Goal: Task Accomplishment & Management: Use online tool/utility

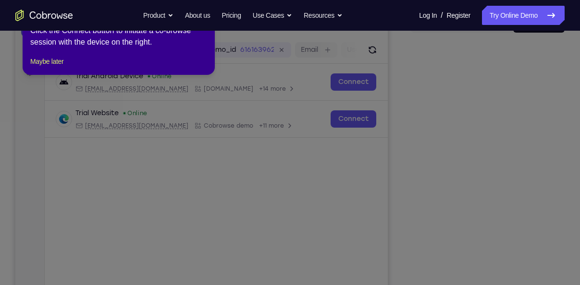
click at [483, 189] on icon at bounding box center [293, 142] width 587 height 285
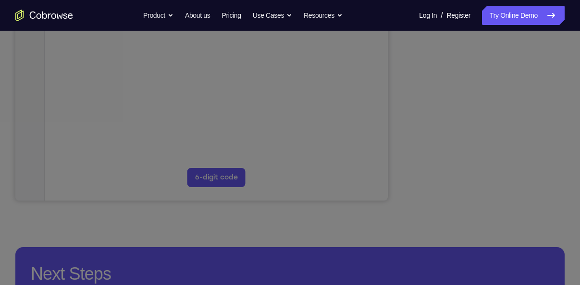
scroll to position [246, 0]
click at [486, 181] on icon at bounding box center [293, 80] width 587 height 411
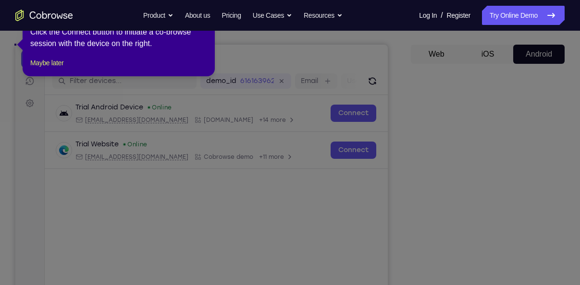
scroll to position [44, 0]
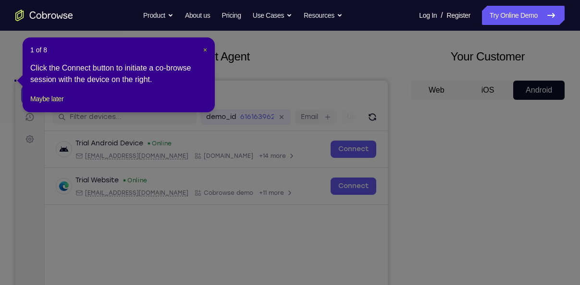
click at [203, 49] on span "×" at bounding box center [205, 50] width 4 height 8
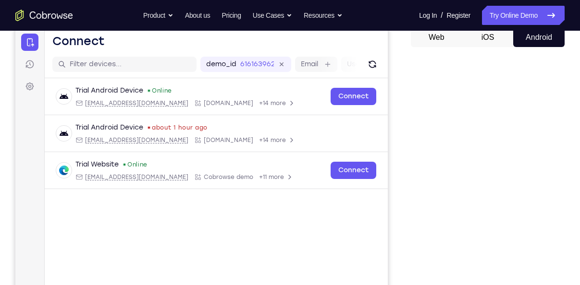
scroll to position [94, 0]
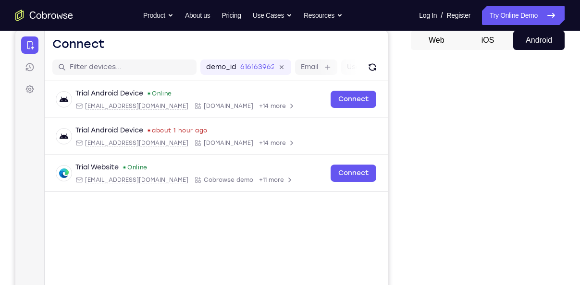
click at [485, 36] on button "iOS" at bounding box center [487, 40] width 51 height 19
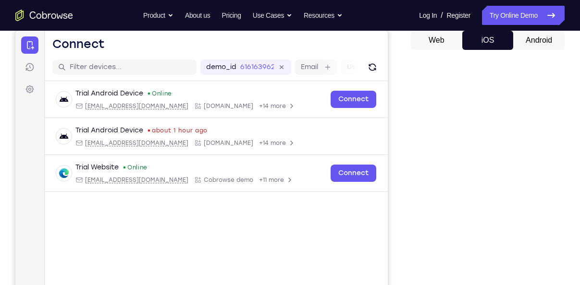
click at [529, 43] on button "Android" at bounding box center [538, 40] width 51 height 19
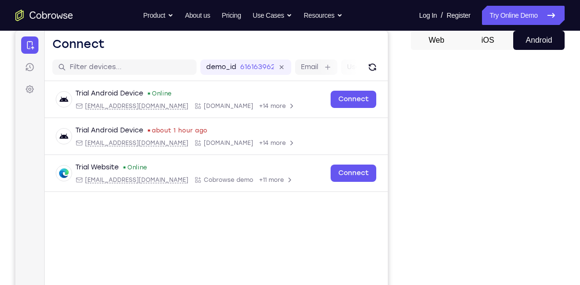
click at [432, 38] on button "Web" at bounding box center [436, 40] width 51 height 19
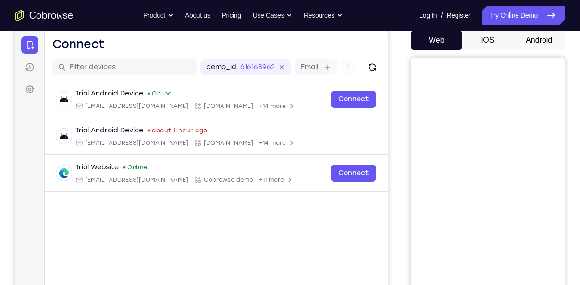
click at [531, 42] on button "Android" at bounding box center [538, 40] width 51 height 19
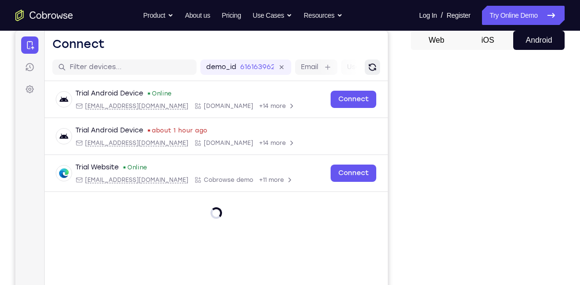
scroll to position [0, 0]
click at [376, 64] on icon "Refresh" at bounding box center [372, 67] width 11 height 11
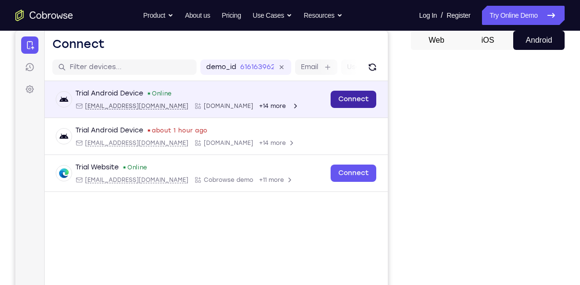
click at [338, 97] on link "Connect" at bounding box center [353, 99] width 46 height 17
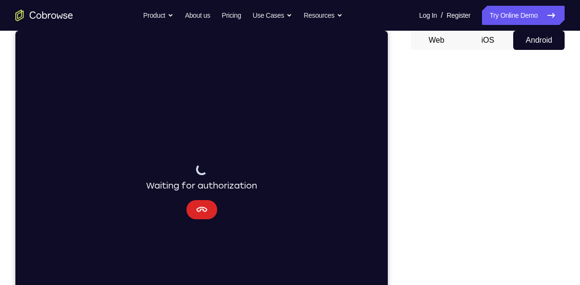
click at [196, 211] on icon "Cancel" at bounding box center [202, 210] width 12 height 12
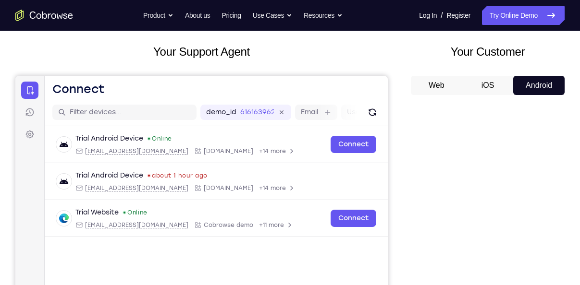
scroll to position [49, 0]
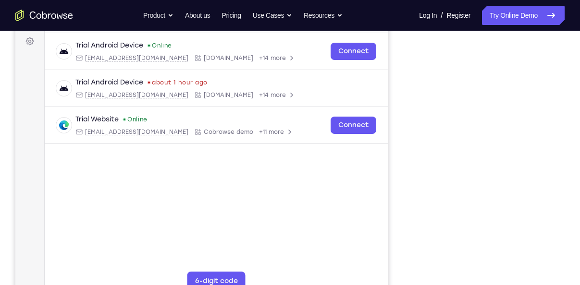
scroll to position [142, 0]
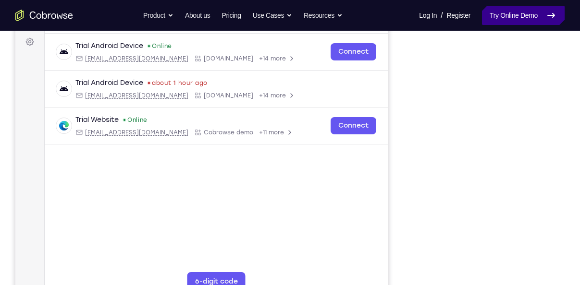
click at [522, 14] on link "Try Online Demo" at bounding box center [523, 15] width 83 height 19
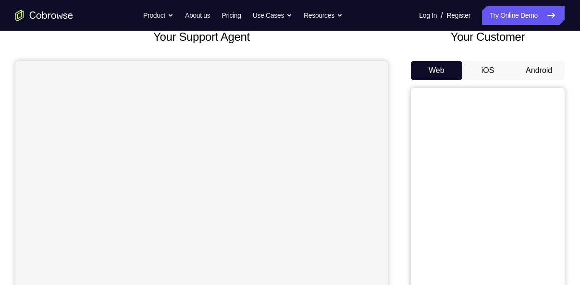
scroll to position [64, 0]
click at [529, 74] on button "Android" at bounding box center [538, 70] width 51 height 19
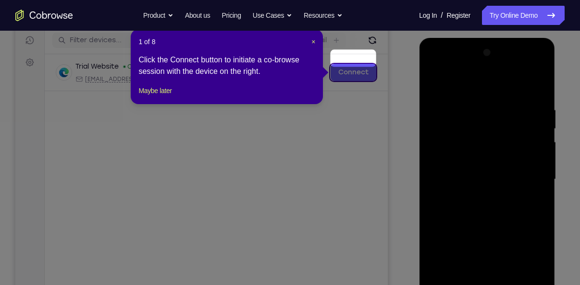
scroll to position [118, 0]
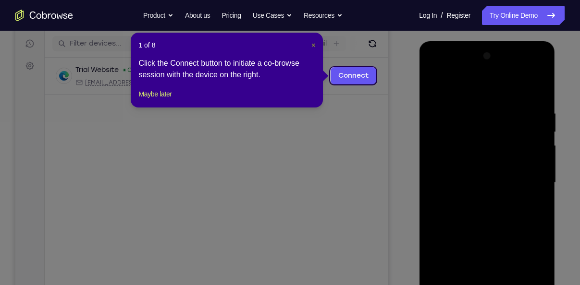
drag, startPoint x: 314, startPoint y: 44, endPoint x: 307, endPoint y: 43, distance: 6.3
click at [314, 44] on span "×" at bounding box center [313, 45] width 4 height 8
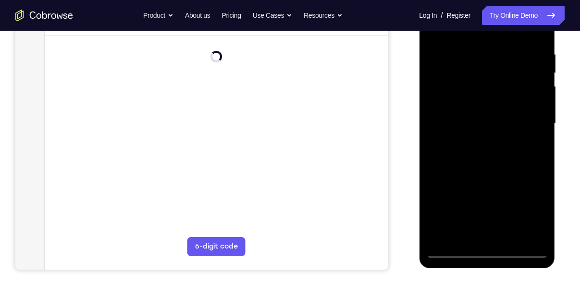
scroll to position [177, 0]
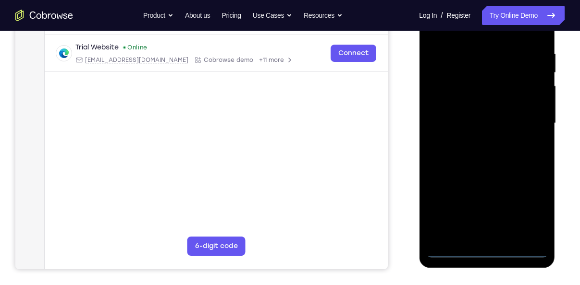
click at [486, 249] on div at bounding box center [486, 123] width 121 height 269
click at [533, 213] on div at bounding box center [486, 123] width 121 height 269
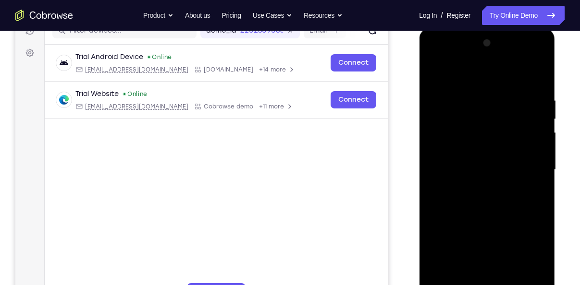
click at [461, 79] on div at bounding box center [486, 170] width 121 height 269
click at [526, 162] on div at bounding box center [486, 170] width 121 height 269
click at [475, 188] on div at bounding box center [486, 170] width 121 height 269
click at [473, 161] on div at bounding box center [486, 170] width 121 height 269
click at [479, 184] on div at bounding box center [486, 170] width 121 height 269
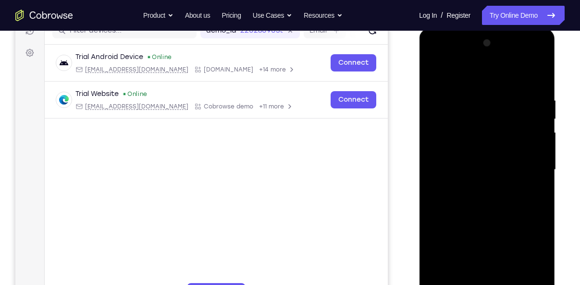
click at [465, 124] on div at bounding box center [486, 170] width 121 height 269
click at [456, 142] on div at bounding box center [486, 170] width 121 height 269
click at [467, 263] on div at bounding box center [486, 170] width 121 height 269
click at [446, 244] on div at bounding box center [486, 170] width 121 height 269
click at [471, 227] on div at bounding box center [486, 170] width 121 height 269
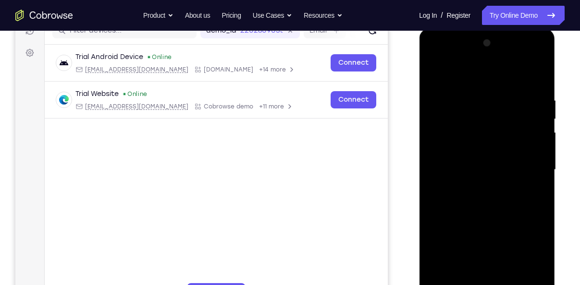
click at [502, 243] on div at bounding box center [486, 170] width 121 height 269
click at [472, 279] on div at bounding box center [486, 170] width 121 height 269
click at [470, 242] on div at bounding box center [486, 170] width 121 height 269
click at [502, 246] on div at bounding box center [486, 170] width 121 height 269
click at [498, 224] on div at bounding box center [486, 170] width 121 height 269
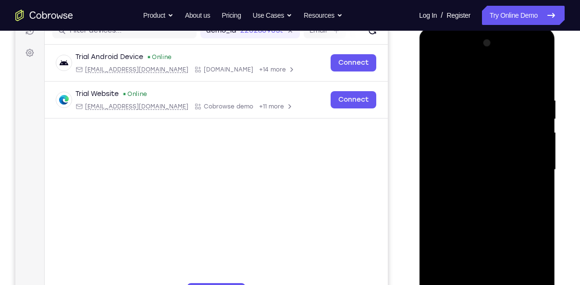
click at [485, 155] on div at bounding box center [486, 170] width 121 height 269
click at [536, 85] on div at bounding box center [486, 170] width 121 height 269
drag, startPoint x: 484, startPoint y: 195, endPoint x: 481, endPoint y: 150, distance: 45.2
click at [481, 150] on div at bounding box center [486, 170] width 121 height 269
drag, startPoint x: 481, startPoint y: 145, endPoint x: 484, endPoint y: 214, distance: 69.2
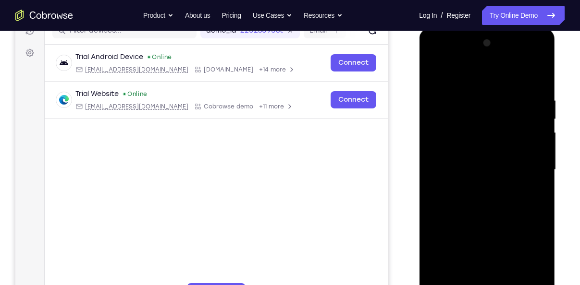
click at [484, 214] on div at bounding box center [486, 170] width 121 height 269
click at [470, 94] on div at bounding box center [486, 170] width 121 height 269
click at [532, 158] on div at bounding box center [486, 170] width 121 height 269
drag, startPoint x: 534, startPoint y: 159, endPoint x: 443, endPoint y: 170, distance: 92.4
click at [443, 170] on div at bounding box center [486, 170] width 121 height 269
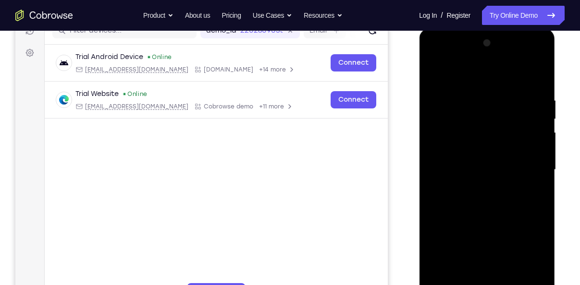
click at [536, 162] on div at bounding box center [486, 170] width 121 height 269
drag, startPoint x: 536, startPoint y: 162, endPoint x: 460, endPoint y: 171, distance: 76.9
click at [460, 171] on div at bounding box center [486, 170] width 121 height 269
click at [529, 148] on div at bounding box center [486, 170] width 121 height 269
drag, startPoint x: 529, startPoint y: 148, endPoint x: 466, endPoint y: 139, distance: 63.1
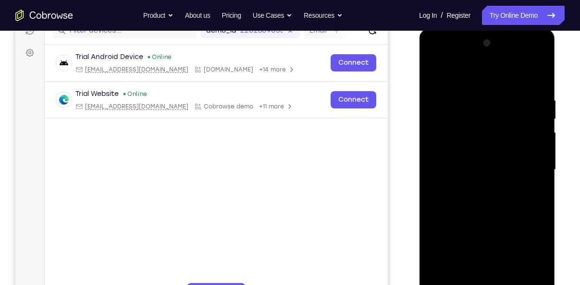
click at [466, 139] on div at bounding box center [486, 170] width 121 height 269
drag, startPoint x: 524, startPoint y: 144, endPoint x: 437, endPoint y: 140, distance: 87.5
click at [437, 140] on div at bounding box center [486, 170] width 121 height 269
drag, startPoint x: 518, startPoint y: 143, endPoint x: 443, endPoint y: 144, distance: 74.9
click at [444, 144] on div at bounding box center [486, 170] width 121 height 269
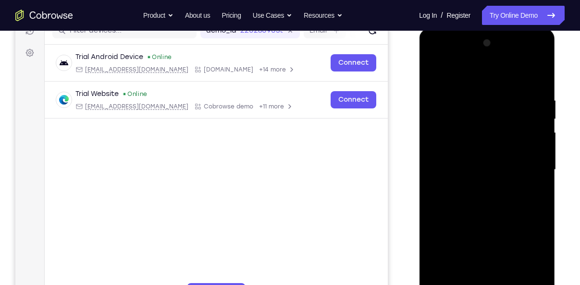
drag, startPoint x: 525, startPoint y: 147, endPoint x: 451, endPoint y: 155, distance: 74.8
click at [451, 155] on div at bounding box center [486, 170] width 121 height 269
drag, startPoint x: 529, startPoint y: 160, endPoint x: 417, endPoint y: 161, distance: 111.4
click at [419, 161] on html "Online web based iOS Simulators and Android Emulators. Run iPhone, iPad, Mobile…" at bounding box center [487, 172] width 137 height 288
drag, startPoint x: 538, startPoint y: 158, endPoint x: 444, endPoint y: 160, distance: 94.2
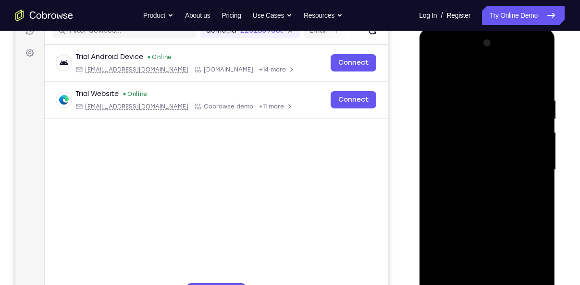
click at [444, 160] on div at bounding box center [486, 170] width 121 height 269
drag, startPoint x: 537, startPoint y: 157, endPoint x: 438, endPoint y: 153, distance: 99.0
click at [438, 153] on div at bounding box center [486, 170] width 121 height 269
drag, startPoint x: 539, startPoint y: 146, endPoint x: 460, endPoint y: 159, distance: 79.7
click at [460, 159] on div at bounding box center [486, 170] width 121 height 269
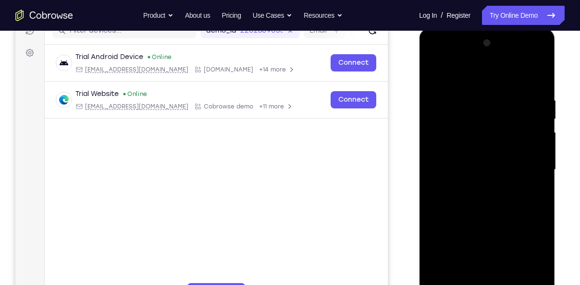
drag, startPoint x: 516, startPoint y: 147, endPoint x: 414, endPoint y: 142, distance: 102.4
click at [419, 142] on html "Online web based iOS Simulators and Android Emulators. Run iPhone, iPad, Mobile…" at bounding box center [487, 172] width 137 height 288
drag, startPoint x: 532, startPoint y: 152, endPoint x: 410, endPoint y: 150, distance: 122.0
click at [419, 150] on html "Online web based iOS Simulators and Android Emulators. Run iPhone, iPad, Mobile…" at bounding box center [487, 172] width 137 height 288
click at [534, 78] on div at bounding box center [486, 170] width 121 height 269
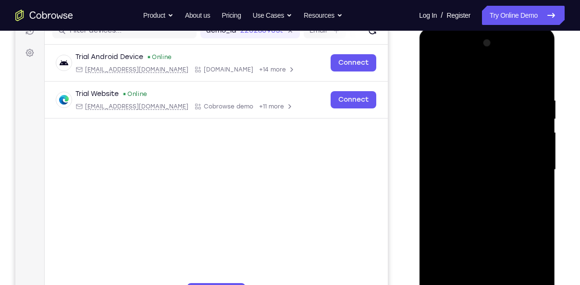
drag, startPoint x: 486, startPoint y: 117, endPoint x: 467, endPoint y: 233, distance: 117.9
click at [467, 233] on div at bounding box center [486, 170] width 121 height 269
drag, startPoint x: 476, startPoint y: 213, endPoint x: 479, endPoint y: 131, distance: 82.6
click at [479, 131] on div at bounding box center [486, 170] width 121 height 269
drag, startPoint x: 492, startPoint y: 237, endPoint x: 475, endPoint y: 138, distance: 100.8
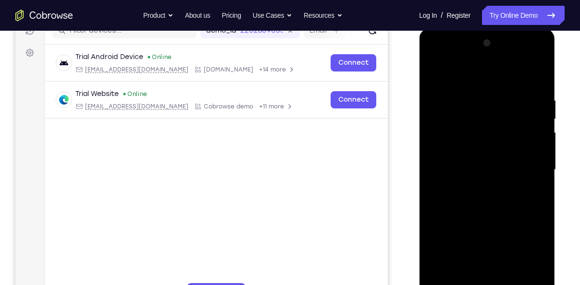
click at [475, 138] on div at bounding box center [486, 170] width 121 height 269
drag, startPoint x: 478, startPoint y: 228, endPoint x: 469, endPoint y: 145, distance: 83.5
click at [469, 145] on div at bounding box center [486, 170] width 121 height 269
click at [541, 150] on div at bounding box center [486, 170] width 121 height 269
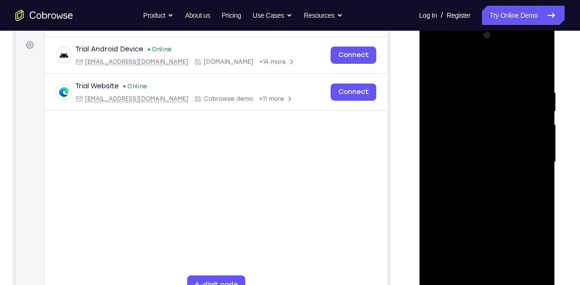
scroll to position [140, 0]
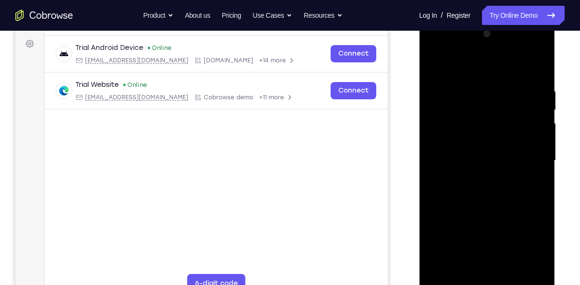
click at [533, 275] on div at bounding box center [486, 160] width 121 height 269
drag, startPoint x: 473, startPoint y: 170, endPoint x: 472, endPoint y: 88, distance: 82.1
click at [472, 88] on div at bounding box center [486, 160] width 121 height 269
drag, startPoint x: 466, startPoint y: 201, endPoint x: 451, endPoint y: 102, distance: 100.1
click at [451, 102] on div at bounding box center [486, 160] width 121 height 269
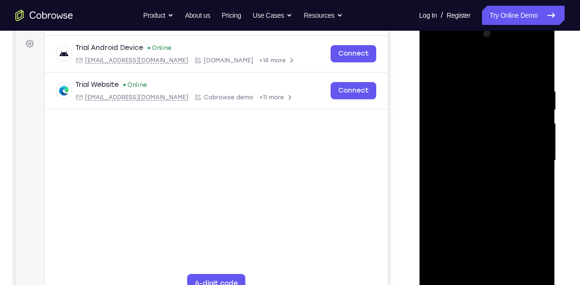
drag, startPoint x: 482, startPoint y: 191, endPoint x: 471, endPoint y: 103, distance: 88.6
click at [471, 103] on div at bounding box center [486, 160] width 121 height 269
click at [432, 149] on div at bounding box center [486, 160] width 121 height 269
drag, startPoint x: 487, startPoint y: 187, endPoint x: 487, endPoint y: 109, distance: 78.3
click at [487, 109] on div at bounding box center [486, 160] width 121 height 269
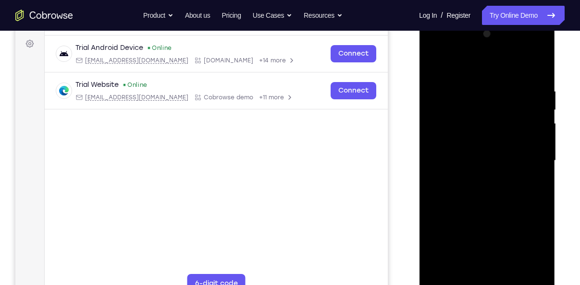
drag, startPoint x: 487, startPoint y: 109, endPoint x: 488, endPoint y: 245, distance: 136.4
click at [488, 245] on div at bounding box center [486, 160] width 121 height 269
click at [430, 162] on div at bounding box center [486, 160] width 121 height 269
drag, startPoint x: 479, startPoint y: 135, endPoint x: 472, endPoint y: 213, distance: 78.1
click at [472, 213] on div at bounding box center [486, 160] width 121 height 269
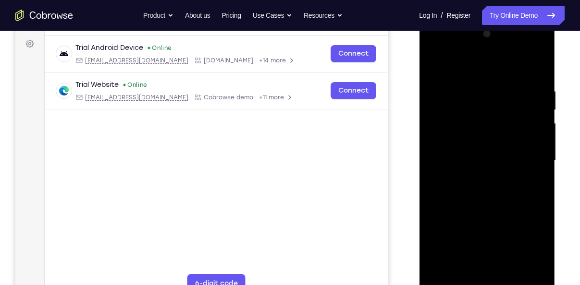
drag, startPoint x: 471, startPoint y: 95, endPoint x: 476, endPoint y: 185, distance: 90.4
click at [476, 185] on div at bounding box center [486, 160] width 121 height 269
click at [444, 271] on div at bounding box center [486, 160] width 121 height 269
drag, startPoint x: 476, startPoint y: 213, endPoint x: 471, endPoint y: 99, distance: 113.9
click at [471, 99] on div at bounding box center [486, 160] width 121 height 269
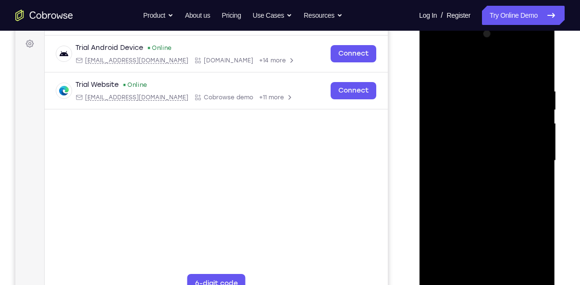
click at [541, 147] on div at bounding box center [486, 160] width 121 height 269
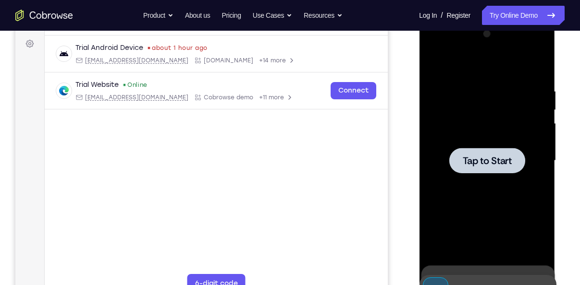
click at [488, 159] on span "Tap to Start" at bounding box center [486, 161] width 49 height 10
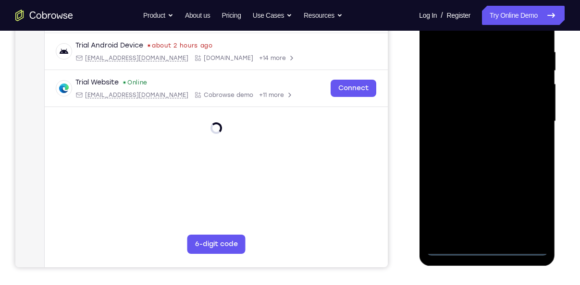
scroll to position [181, 0]
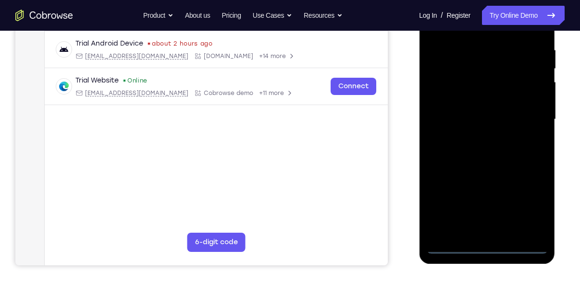
click at [484, 246] on div at bounding box center [486, 119] width 121 height 269
click at [525, 206] on div at bounding box center [486, 119] width 121 height 269
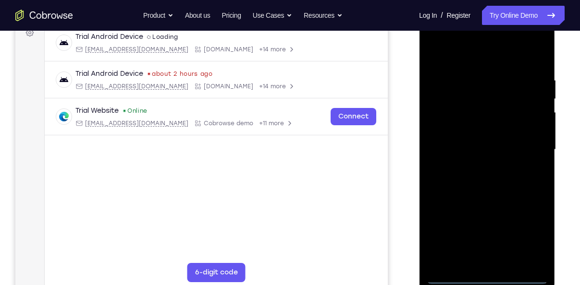
scroll to position [146, 0]
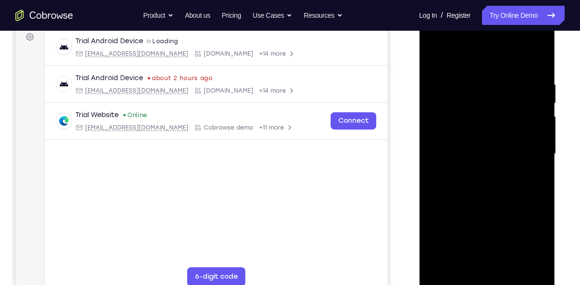
click at [477, 62] on div at bounding box center [486, 154] width 121 height 269
click at [529, 147] on div at bounding box center [486, 154] width 121 height 269
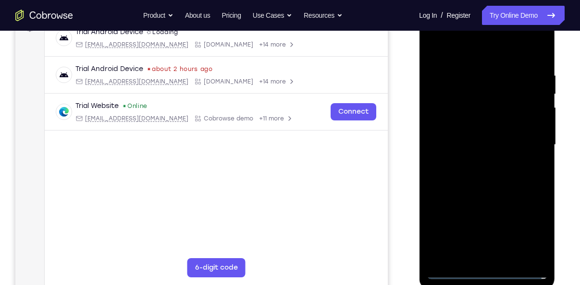
scroll to position [156, 0]
click at [478, 164] on div at bounding box center [486, 144] width 121 height 269
click at [473, 136] on div at bounding box center [486, 144] width 121 height 269
click at [465, 148] on div at bounding box center [486, 144] width 121 height 269
click at [469, 160] on div at bounding box center [486, 144] width 121 height 269
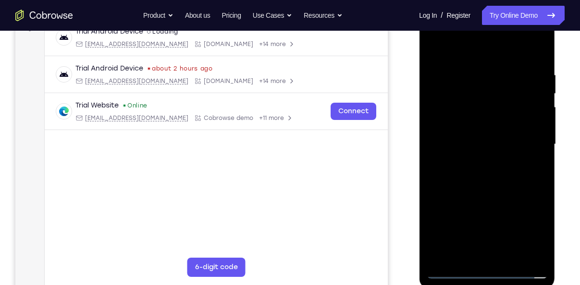
click at [458, 97] on div at bounding box center [486, 144] width 121 height 269
click at [452, 118] on div at bounding box center [486, 144] width 121 height 269
click at [460, 167] on div at bounding box center [486, 144] width 121 height 269
click at [476, 130] on div at bounding box center [486, 144] width 121 height 269
click at [455, 256] on div at bounding box center [486, 144] width 121 height 269
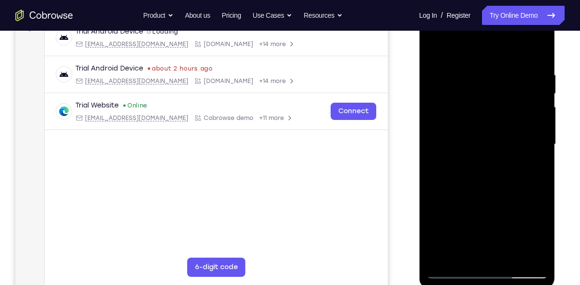
click at [471, 205] on div at bounding box center [486, 144] width 121 height 269
click at [469, 259] on div at bounding box center [486, 144] width 121 height 269
click at [475, 235] on div at bounding box center [486, 144] width 121 height 269
click at [471, 219] on div at bounding box center [486, 144] width 121 height 269
click at [498, 202] on div at bounding box center [486, 144] width 121 height 269
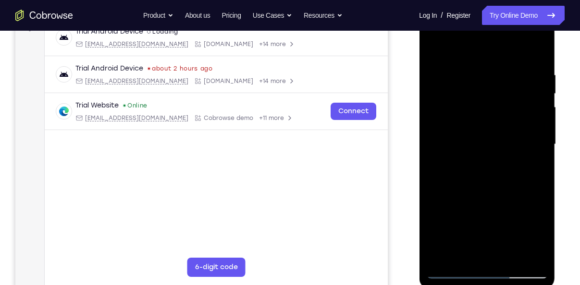
click at [466, 221] on div at bounding box center [486, 144] width 121 height 269
click at [496, 238] on div at bounding box center [486, 144] width 121 height 269
click at [437, 239] on div at bounding box center [486, 144] width 121 height 269
click at [465, 136] on div at bounding box center [486, 144] width 121 height 269
click at [541, 59] on div at bounding box center [486, 144] width 121 height 269
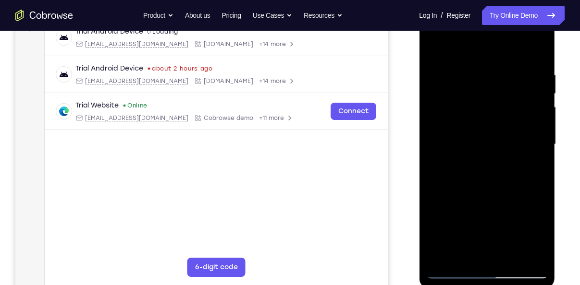
click at [473, 68] on div at bounding box center [486, 144] width 121 height 269
drag, startPoint x: 488, startPoint y: 97, endPoint x: 482, endPoint y: 194, distance: 98.2
click at [482, 194] on div at bounding box center [486, 144] width 121 height 269
click at [508, 256] on div at bounding box center [486, 144] width 121 height 269
click at [473, 194] on div at bounding box center [486, 144] width 121 height 269
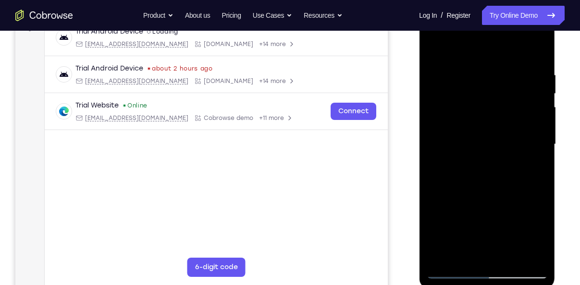
drag, startPoint x: 467, startPoint y: 228, endPoint x: 484, endPoint y: 117, distance: 112.7
click at [484, 117] on div at bounding box center [486, 144] width 121 height 269
drag, startPoint x: 481, startPoint y: 144, endPoint x: 490, endPoint y: 217, distance: 73.1
click at [490, 217] on div at bounding box center [486, 144] width 121 height 269
drag, startPoint x: 474, startPoint y: 147, endPoint x: 474, endPoint y: 218, distance: 70.1
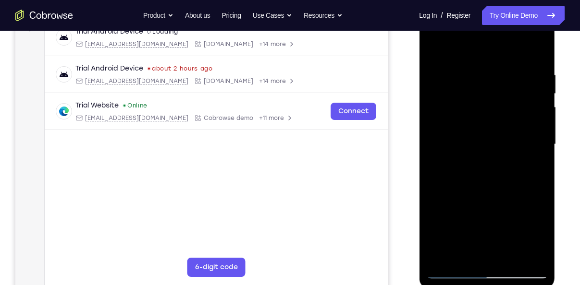
click at [474, 218] on div at bounding box center [486, 144] width 121 height 269
click at [434, 49] on div at bounding box center [486, 144] width 121 height 269
drag, startPoint x: 466, startPoint y: 184, endPoint x: 467, endPoint y: 99, distance: 84.5
click at [467, 99] on div at bounding box center [486, 144] width 121 height 269
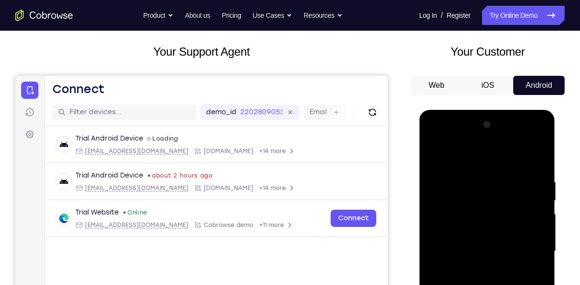
scroll to position [49, 0]
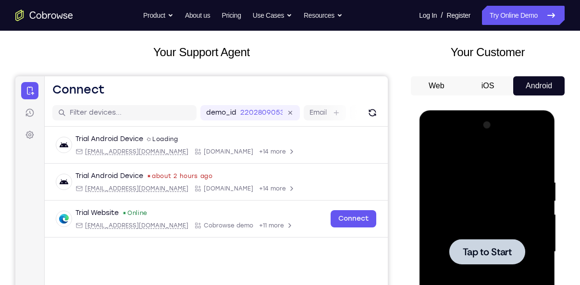
click at [502, 250] on span "Tap to Start" at bounding box center [486, 252] width 49 height 10
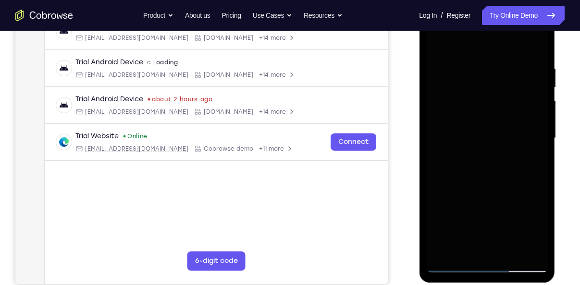
scroll to position [163, 0]
click at [486, 261] on div at bounding box center [486, 137] width 121 height 269
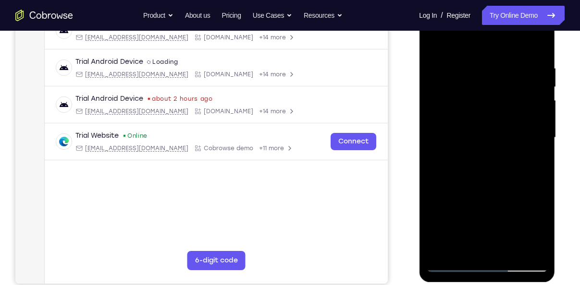
click at [486, 261] on div at bounding box center [486, 137] width 121 height 269
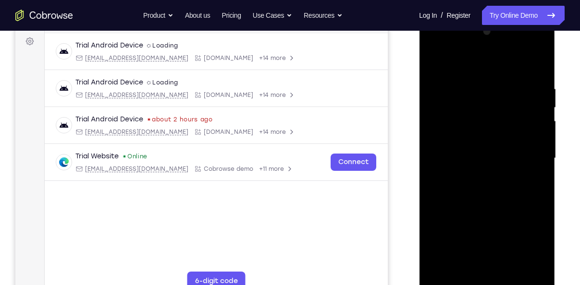
scroll to position [186, 0]
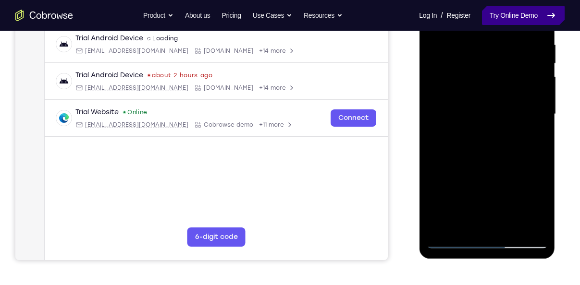
click at [506, 22] on link "Try Online Demo" at bounding box center [523, 15] width 83 height 19
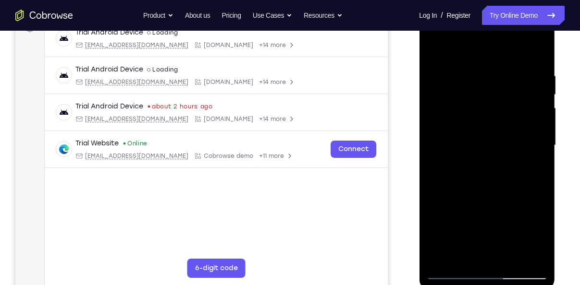
scroll to position [155, 0]
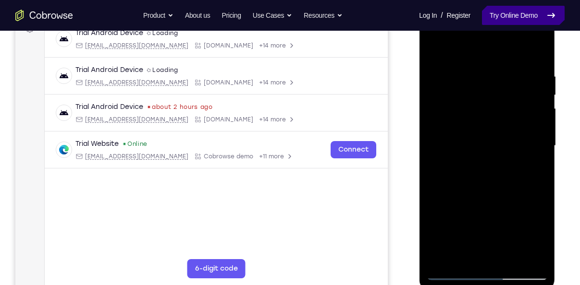
click at [503, 21] on link "Try Online Demo" at bounding box center [523, 15] width 83 height 19
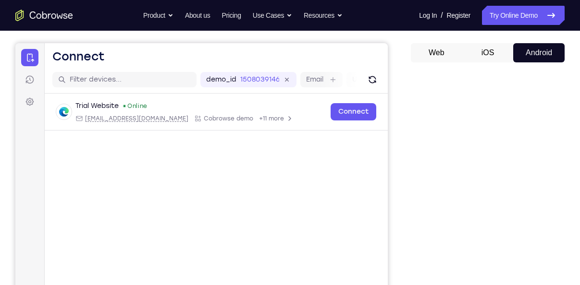
scroll to position [83, 0]
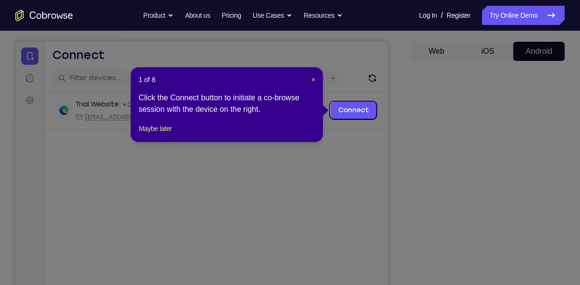
click at [310, 76] on header "1 of 8 ×" at bounding box center [226, 80] width 177 height 10
click at [311, 80] on span "×" at bounding box center [313, 80] width 4 height 8
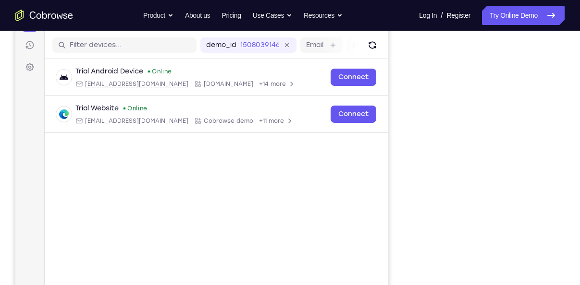
scroll to position [116, 0]
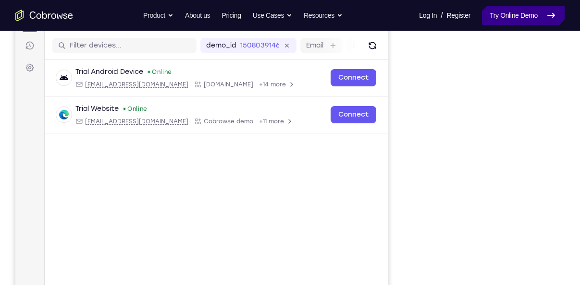
click at [508, 23] on link "Try Online Demo" at bounding box center [523, 15] width 83 height 19
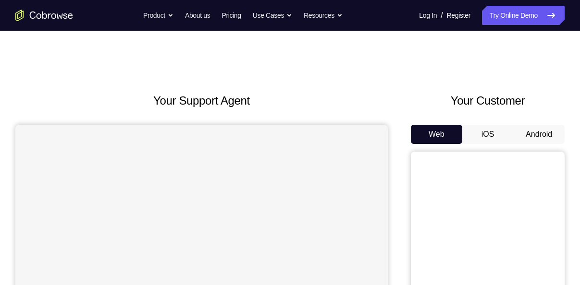
click at [531, 131] on button "Android" at bounding box center [538, 134] width 51 height 19
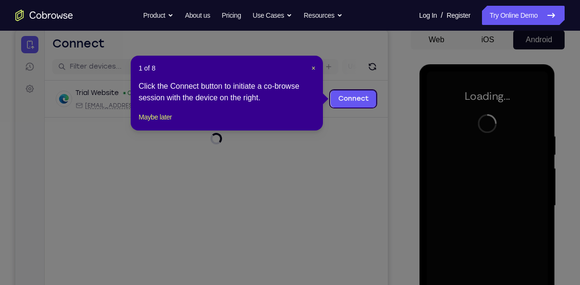
scroll to position [94, 0]
click at [315, 67] on span "×" at bounding box center [313, 69] width 4 height 8
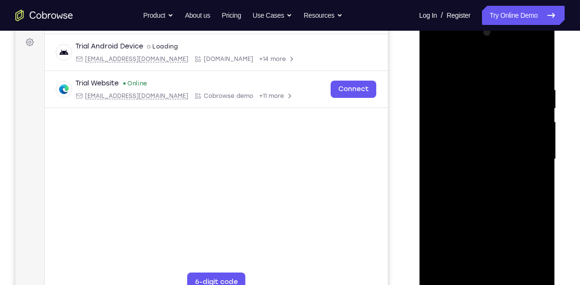
scroll to position [162, 0]
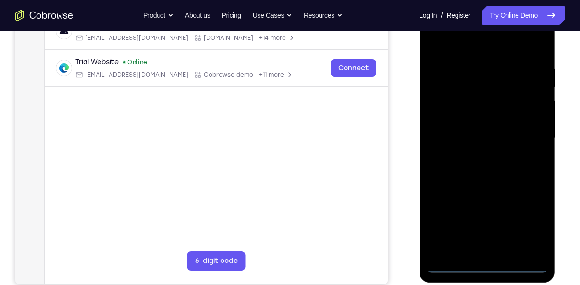
click at [486, 266] on div at bounding box center [486, 138] width 121 height 269
click at [526, 220] on div at bounding box center [486, 138] width 121 height 269
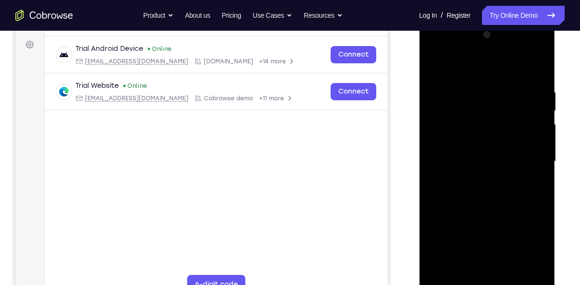
scroll to position [136, 0]
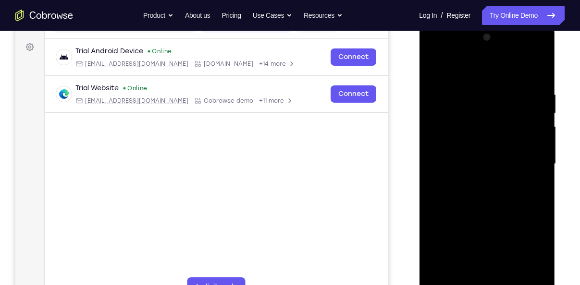
click at [467, 74] on div at bounding box center [486, 164] width 121 height 269
click at [532, 162] on div at bounding box center [486, 164] width 121 height 269
click at [474, 180] on div at bounding box center [486, 164] width 121 height 269
click at [456, 152] on div at bounding box center [486, 164] width 121 height 269
click at [460, 158] on div at bounding box center [486, 164] width 121 height 269
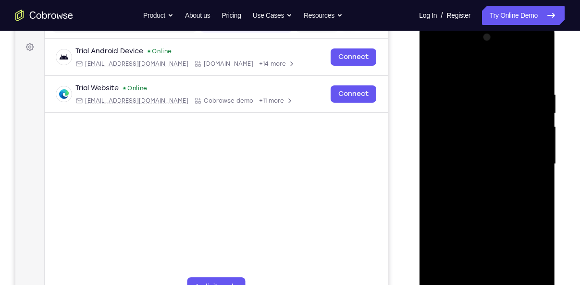
click at [491, 195] on div at bounding box center [486, 164] width 121 height 269
click at [486, 208] on div at bounding box center [486, 164] width 121 height 269
click at [483, 187] on div at bounding box center [486, 164] width 121 height 269
click at [459, 121] on div at bounding box center [486, 164] width 121 height 269
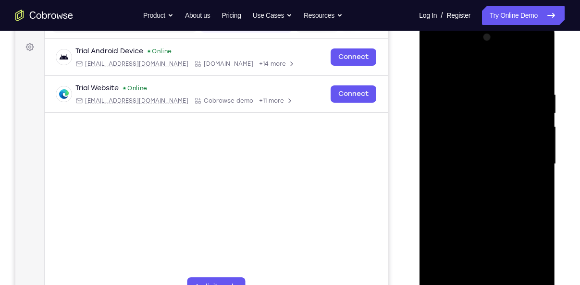
click at [484, 205] on div at bounding box center [486, 164] width 121 height 269
click at [462, 120] on div at bounding box center [486, 164] width 121 height 269
click at [534, 114] on div at bounding box center [486, 164] width 121 height 269
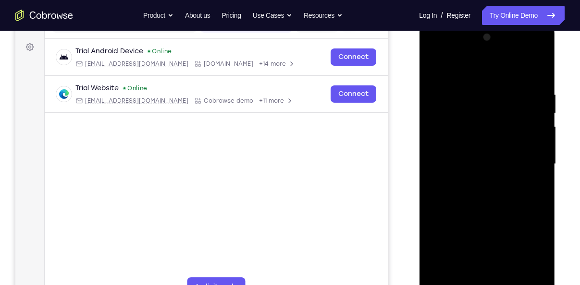
click at [488, 136] on div at bounding box center [486, 164] width 121 height 269
click at [505, 154] on div at bounding box center [486, 164] width 121 height 269
click at [492, 279] on div at bounding box center [486, 164] width 121 height 269
click at [460, 121] on div at bounding box center [486, 164] width 121 height 269
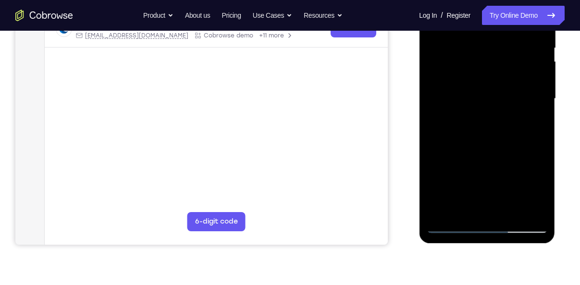
scroll to position [143, 0]
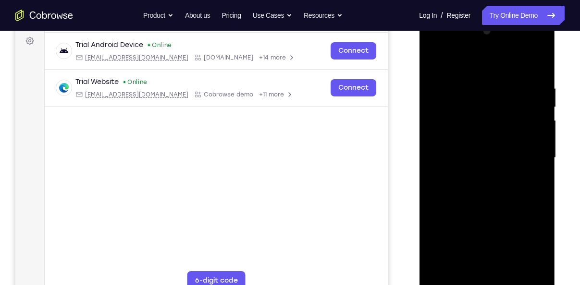
click at [477, 195] on div at bounding box center [486, 158] width 121 height 269
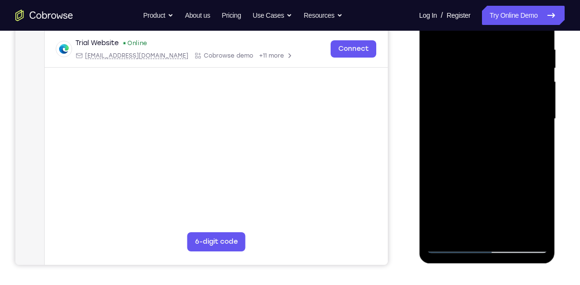
scroll to position [182, 0]
click at [449, 245] on div at bounding box center [486, 118] width 121 height 269
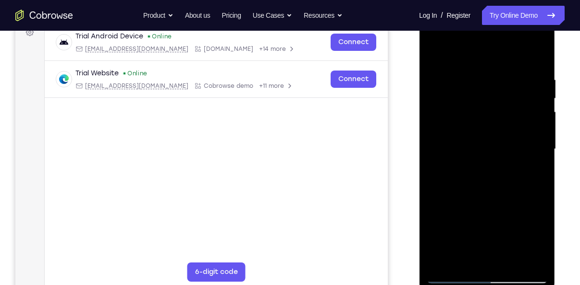
click at [476, 108] on div at bounding box center [486, 149] width 121 height 269
click at [453, 129] on div at bounding box center [486, 149] width 121 height 269
click at [478, 172] on div at bounding box center [486, 149] width 121 height 269
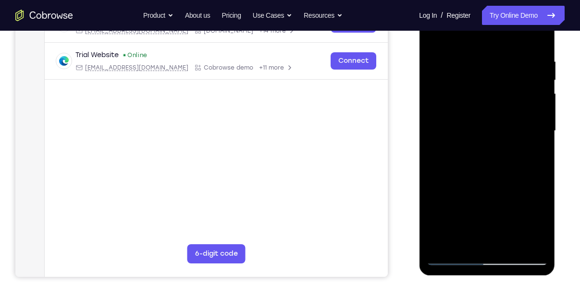
scroll to position [169, 0]
click at [480, 92] on div at bounding box center [486, 131] width 121 height 269
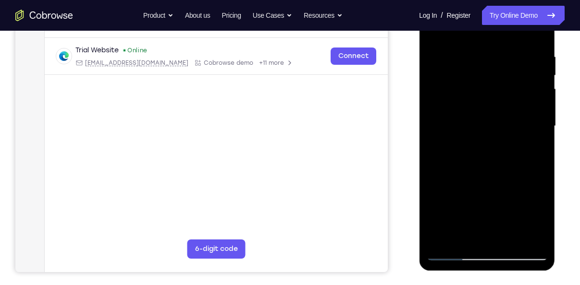
scroll to position [174, 0]
click at [469, 152] on div at bounding box center [486, 126] width 121 height 269
click at [474, 106] on div at bounding box center [486, 126] width 121 height 269
click at [472, 85] on div at bounding box center [486, 126] width 121 height 269
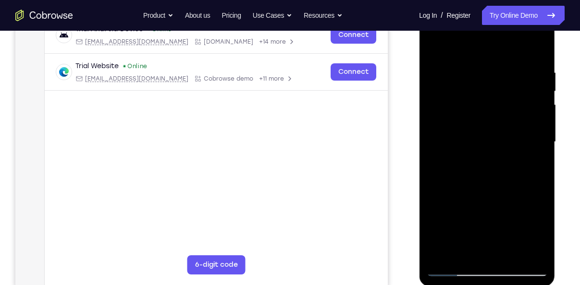
scroll to position [131, 0]
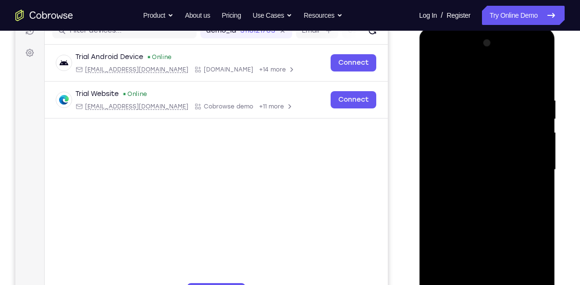
click at [435, 72] on div at bounding box center [486, 170] width 121 height 269
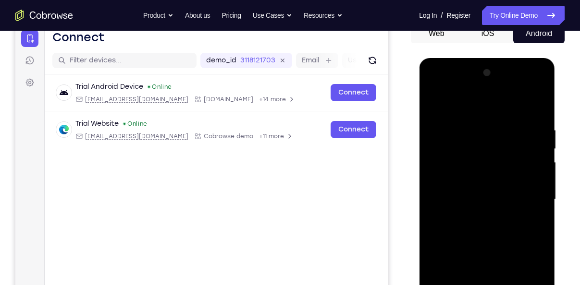
scroll to position [100, 0]
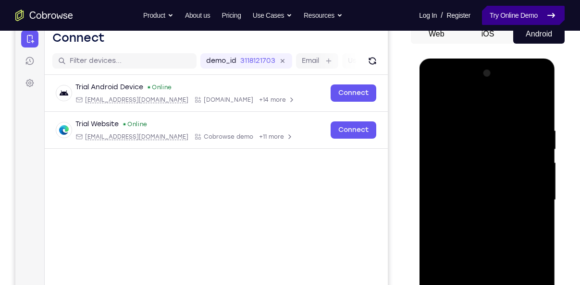
click at [519, 20] on link "Try Online Demo" at bounding box center [523, 15] width 83 height 19
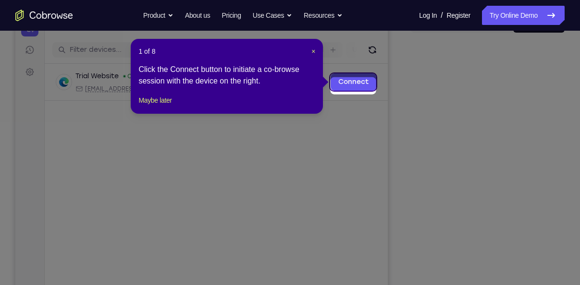
scroll to position [108, 0]
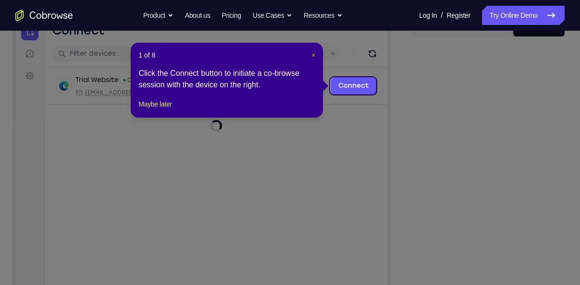
click at [311, 57] on span "×" at bounding box center [313, 55] width 4 height 8
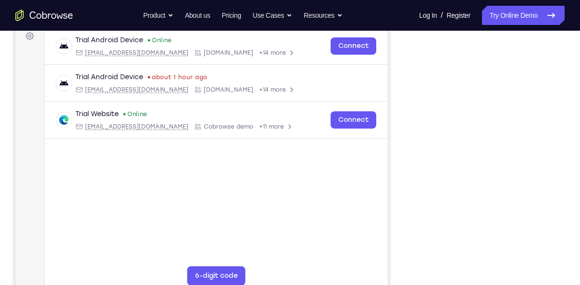
scroll to position [195, 0]
